Goal: Find specific page/section: Find specific page/section

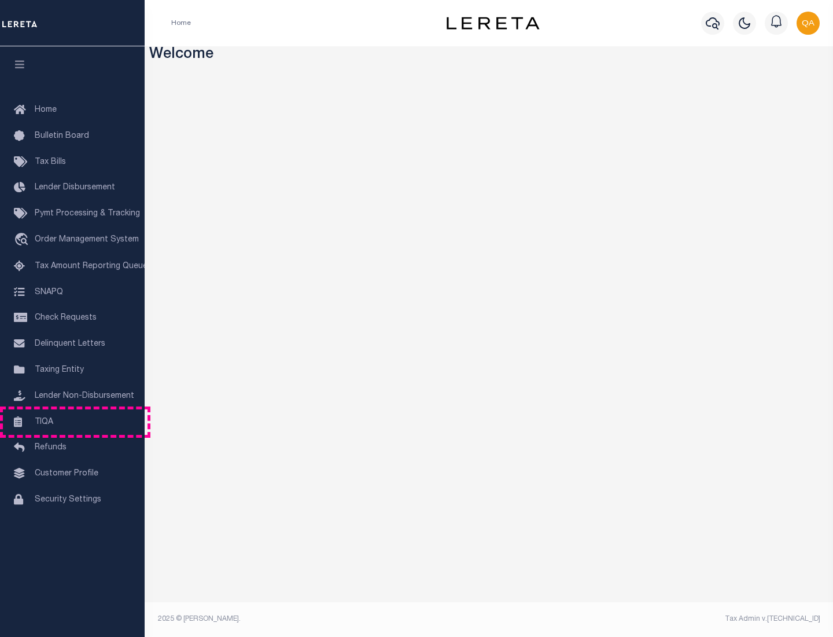
click at [72, 421] on link "TIQA" at bounding box center [72, 422] width 145 height 26
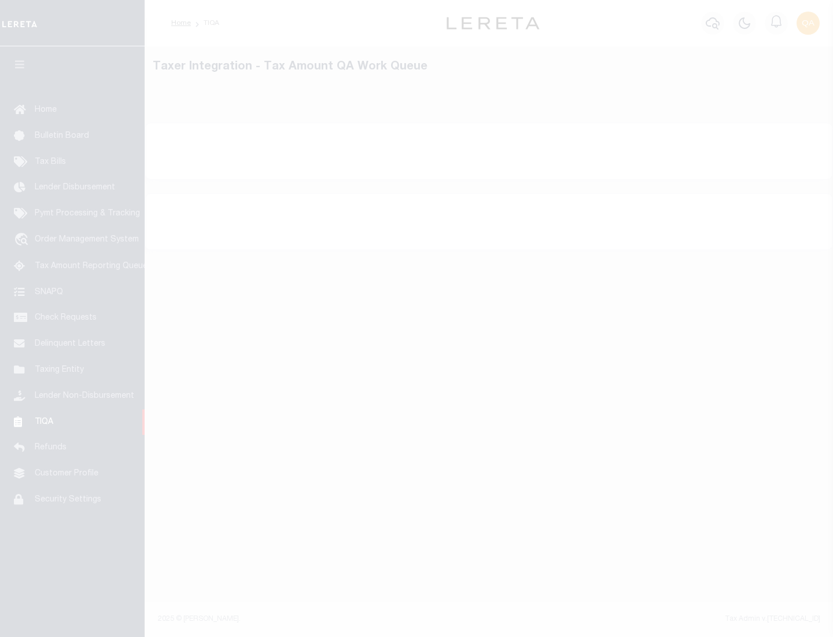
select select "200"
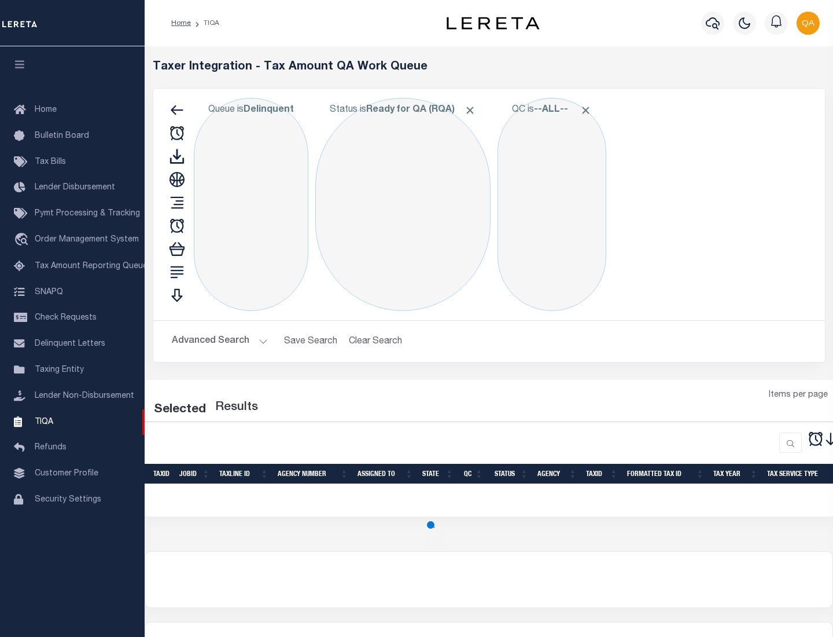
select select "200"
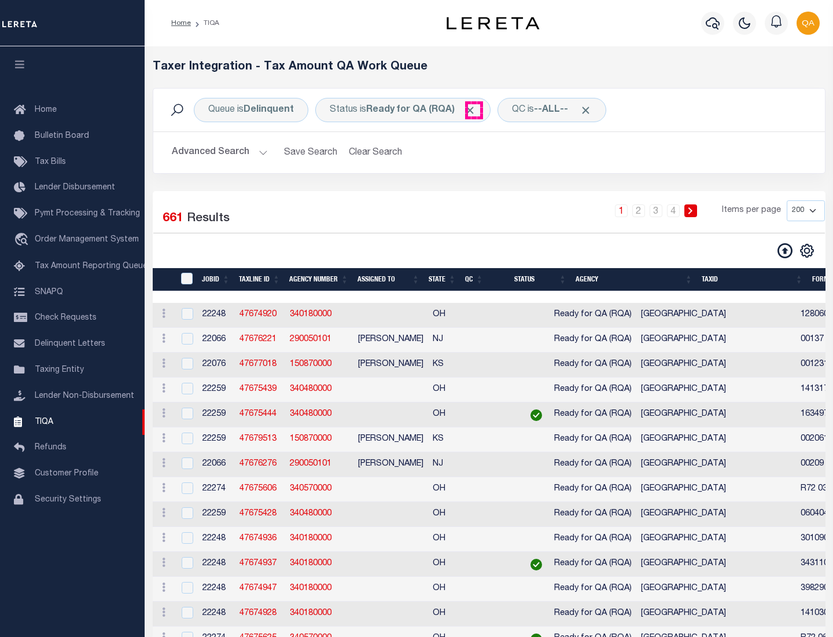
click at [474, 110] on span "Click to Remove" at bounding box center [470, 110] width 12 height 12
